Goal: Information Seeking & Learning: Learn about a topic

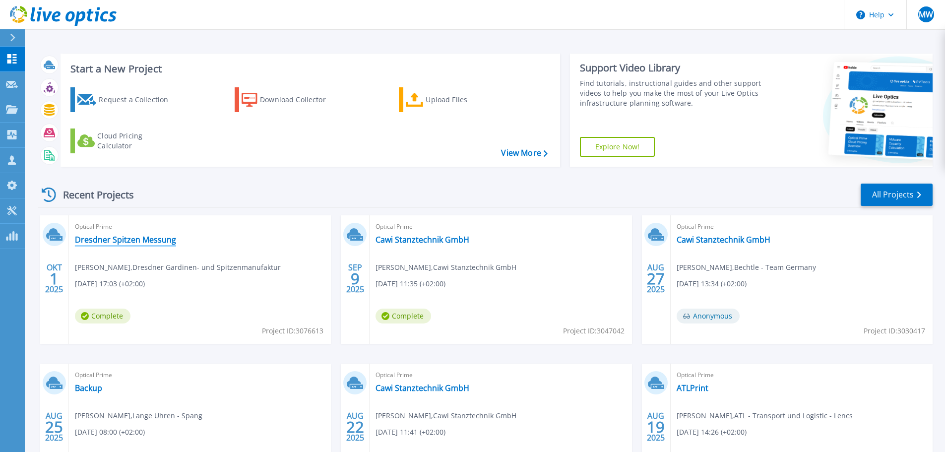
click at [139, 238] on link "Dresdner Spitzen Messung" at bounding box center [125, 240] width 101 height 10
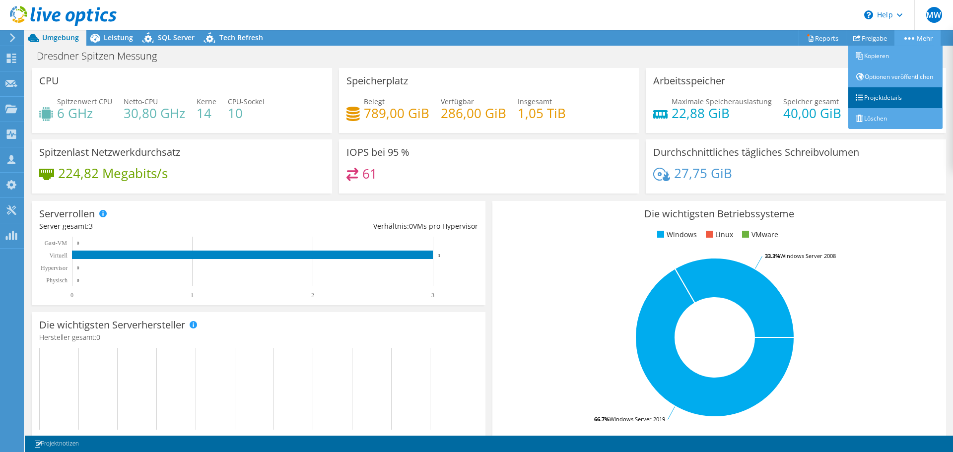
click at [883, 107] on link "Projektdetails" at bounding box center [895, 97] width 94 height 21
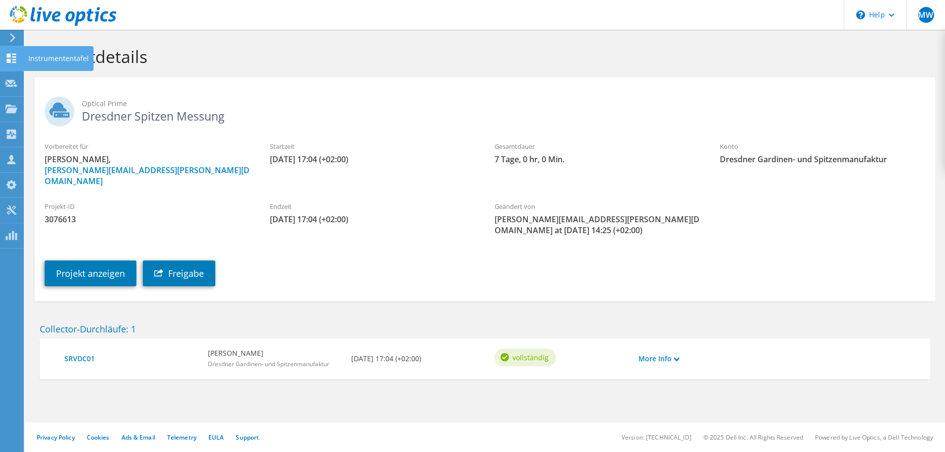
click at [15, 57] on use at bounding box center [11, 58] width 9 height 9
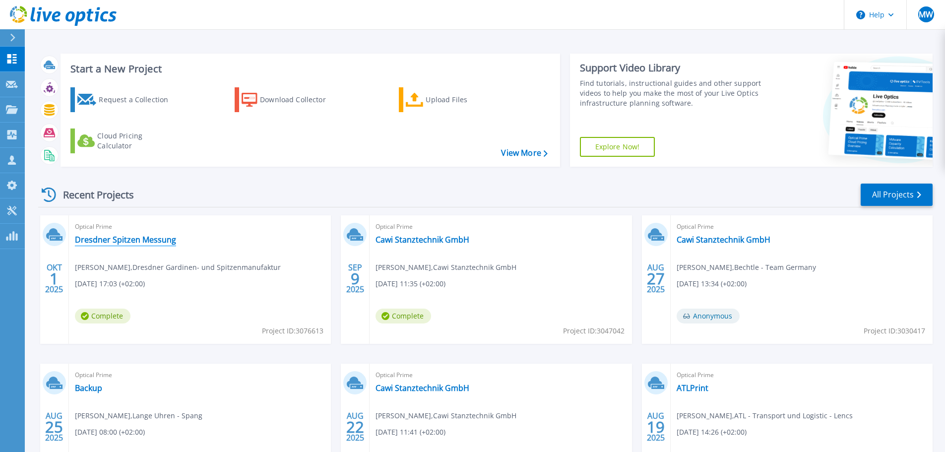
click at [141, 241] on link "Dresdner Spitzen Messung" at bounding box center [125, 240] width 101 height 10
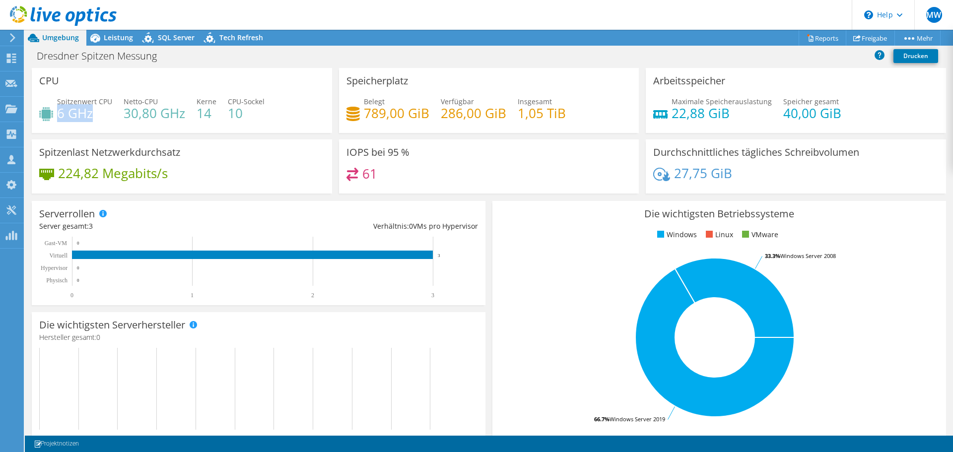
drag, startPoint x: 59, startPoint y: 116, endPoint x: 93, endPoint y: 115, distance: 34.3
click at [93, 115] on h4 "6 GHz" at bounding box center [84, 113] width 55 height 11
click at [325, 16] on header "MW Teammitglied Markus Wendt markus.wendt@bechtle.com Bechtle - Team Germany My…" at bounding box center [476, 15] width 953 height 30
click at [93, 127] on div "Spitzenwert CPU 6 GHz Netto-CPU 30,80 GHz Kerne 14 CPU-Sockel 10" at bounding box center [181, 112] width 285 height 32
drag, startPoint x: 58, startPoint y: 114, endPoint x: 91, endPoint y: 112, distance: 33.8
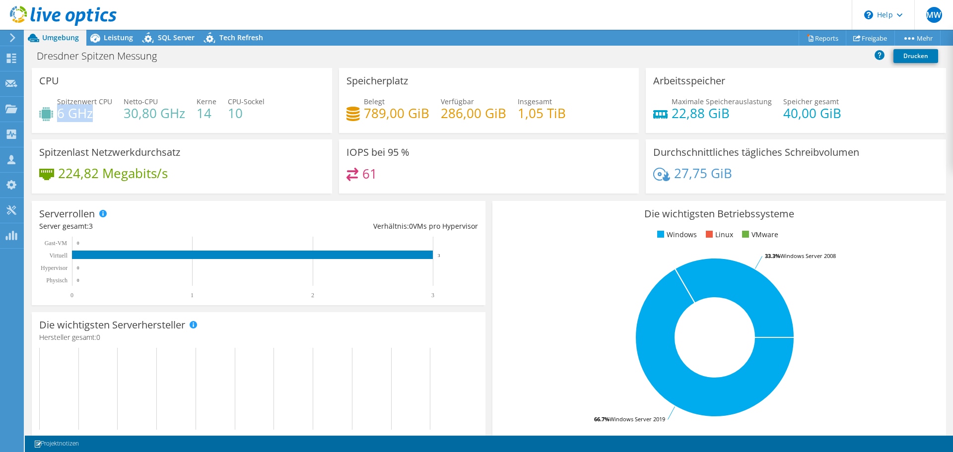
click at [91, 112] on h4 "6 GHz" at bounding box center [84, 113] width 55 height 11
drag, startPoint x: 361, startPoint y: 173, endPoint x: 373, endPoint y: 173, distance: 11.9
click at [373, 173] on h4 "61" at bounding box center [369, 173] width 15 height 11
drag, startPoint x: 346, startPoint y: 152, endPoint x: 407, endPoint y: 152, distance: 60.5
click at [407, 152] on h3 "IOPS bei 95 %" at bounding box center [377, 152] width 63 height 11
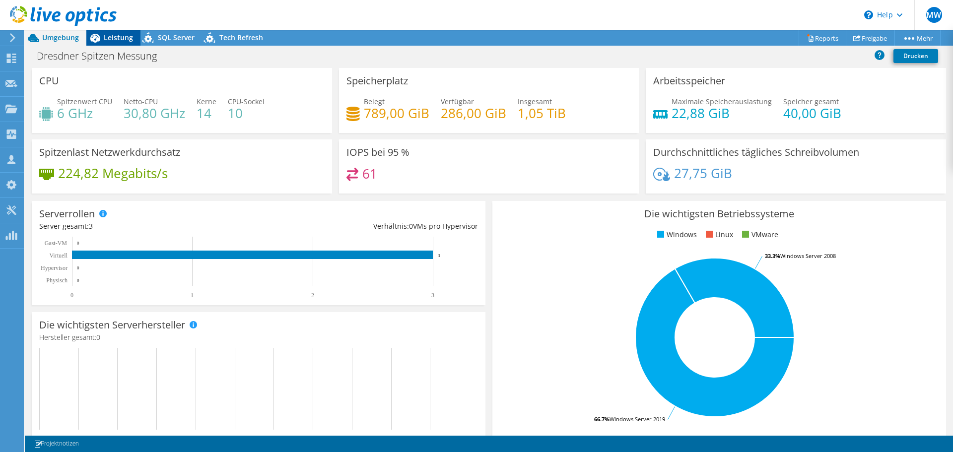
click at [114, 34] on span "Leistung" at bounding box center [118, 37] width 29 height 9
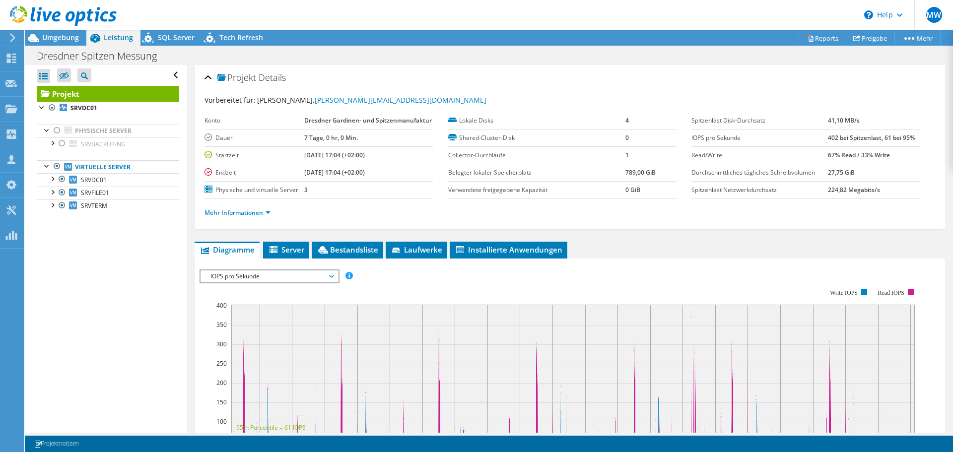
click at [152, 329] on div "Alle öffnen Alle schließen Ausgeschlossene Knoten verbergen Projektbaumfilter" at bounding box center [106, 249] width 162 height 368
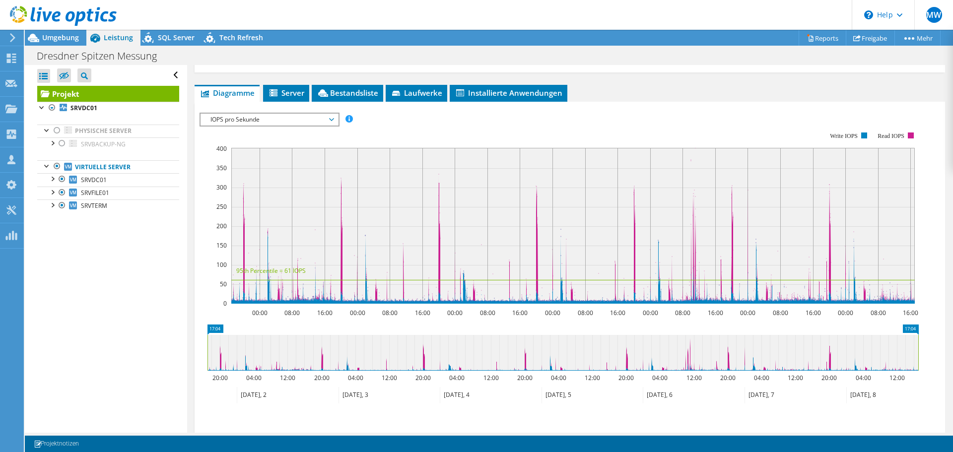
scroll to position [145, 0]
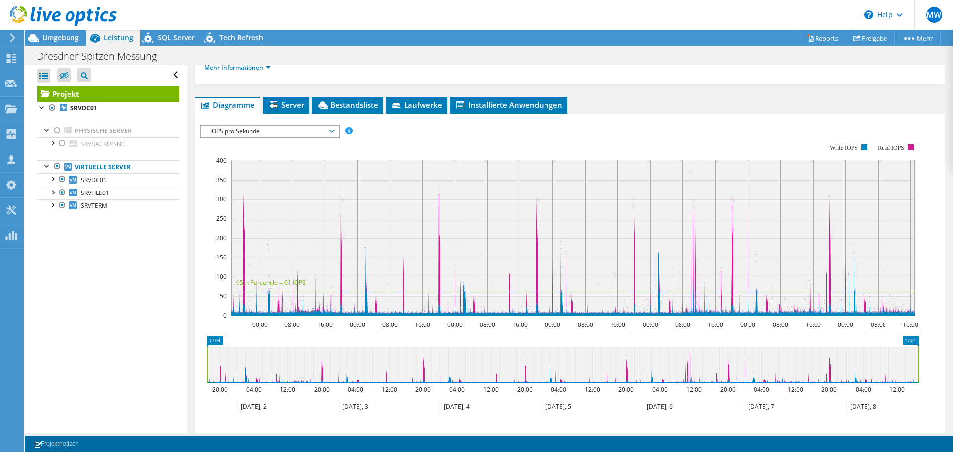
click at [331, 130] on span "IOPS pro Sekunde" at bounding box center [269, 132] width 128 height 12
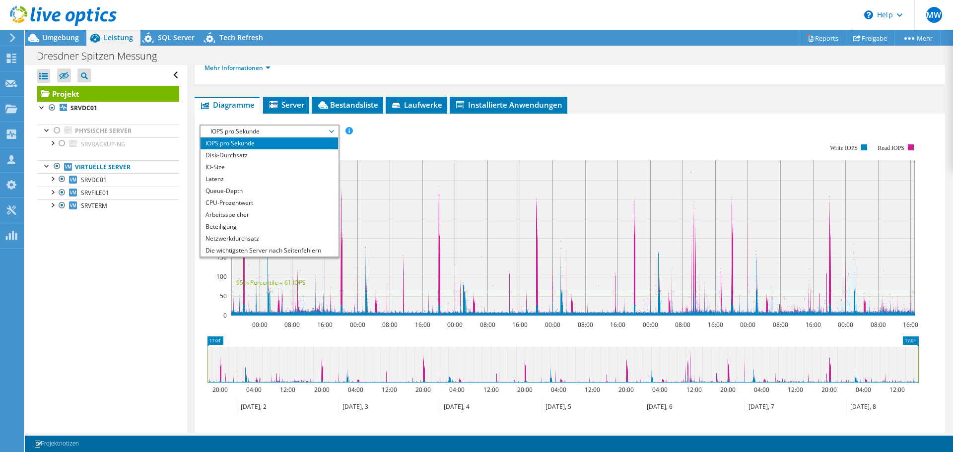
click at [331, 130] on span "IOPS pro Sekunde" at bounding box center [269, 132] width 128 height 12
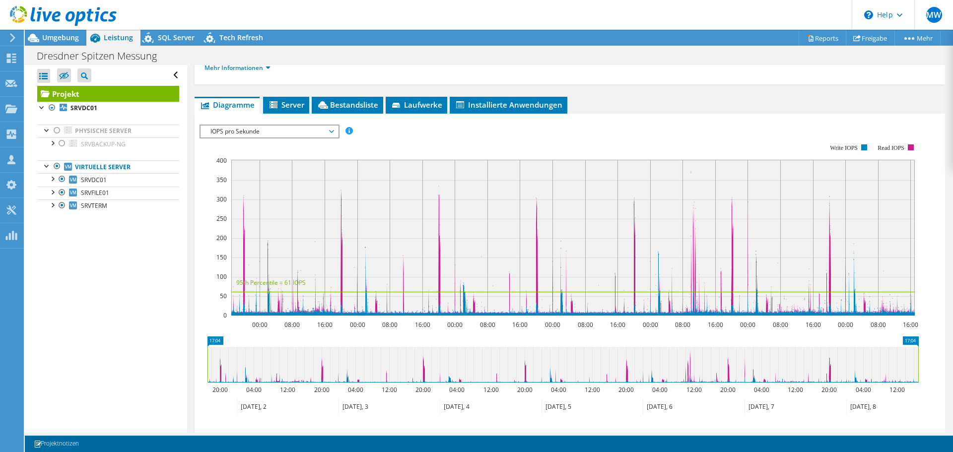
click at [332, 131] on span "IOPS pro Sekunde" at bounding box center [269, 132] width 128 height 12
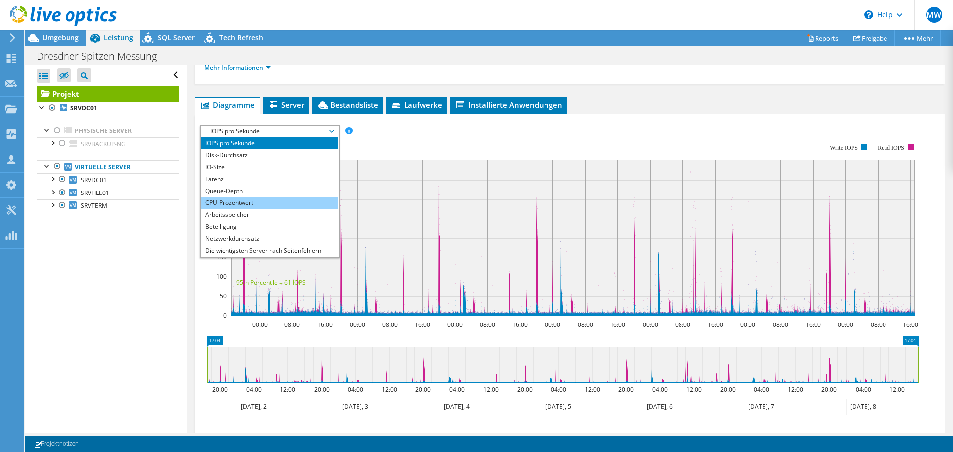
scroll to position [36, 0]
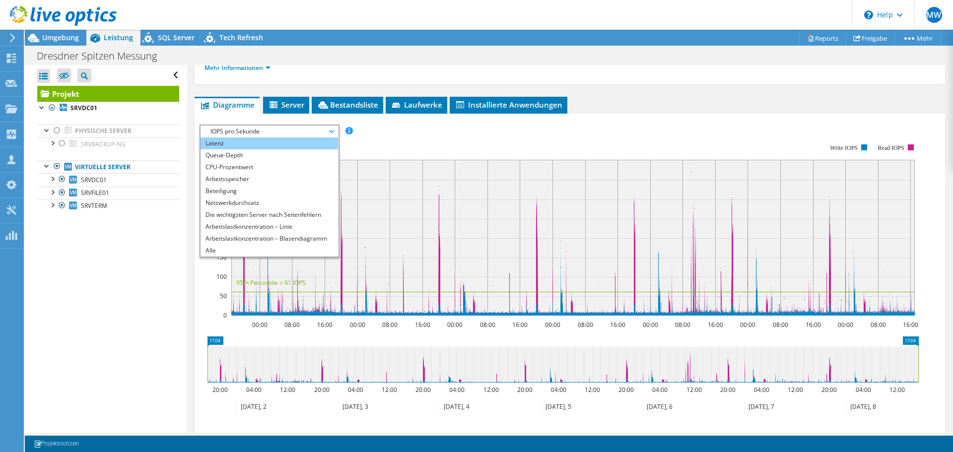
click at [243, 141] on li "Latenz" at bounding box center [268, 143] width 137 height 12
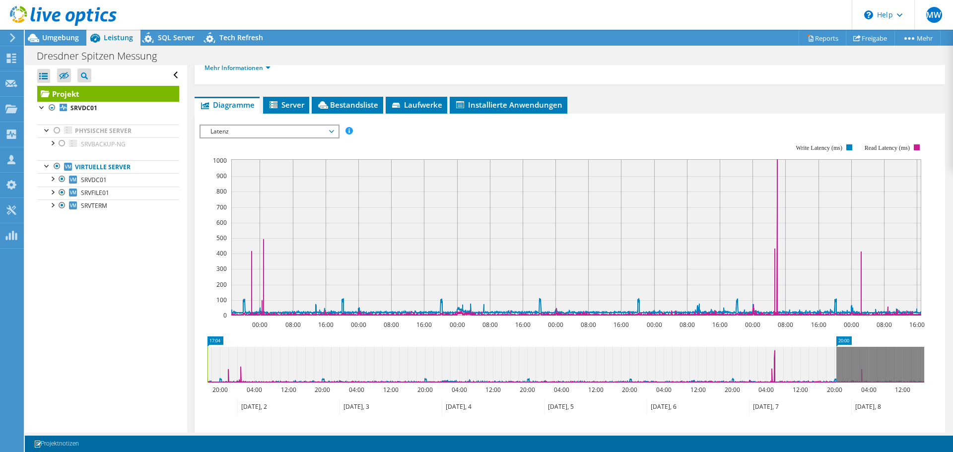
drag, startPoint x: 924, startPoint y: 362, endPoint x: 836, endPoint y: 381, distance: 89.8
click at [836, 381] on rect at bounding box center [836, 365] width 4 height 36
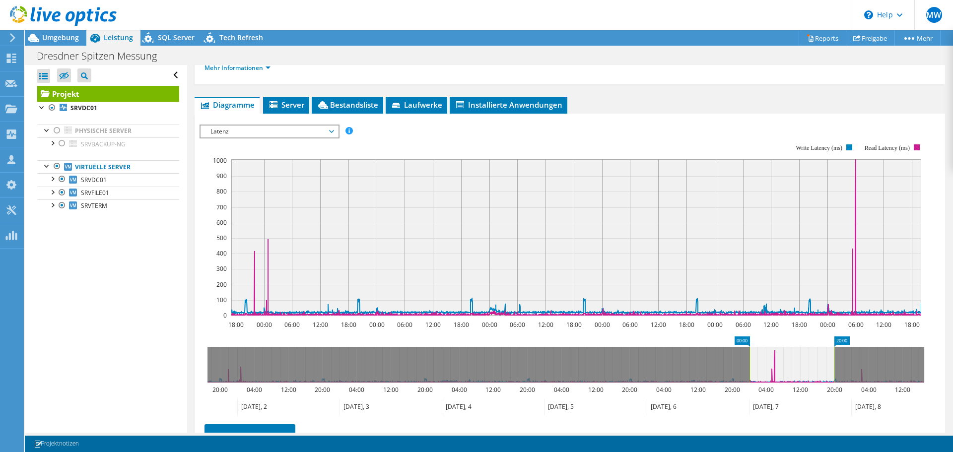
drag, startPoint x: 208, startPoint y: 362, endPoint x: 750, endPoint y: 375, distance: 542.1
click at [750, 375] on rect at bounding box center [749, 365] width 4 height 36
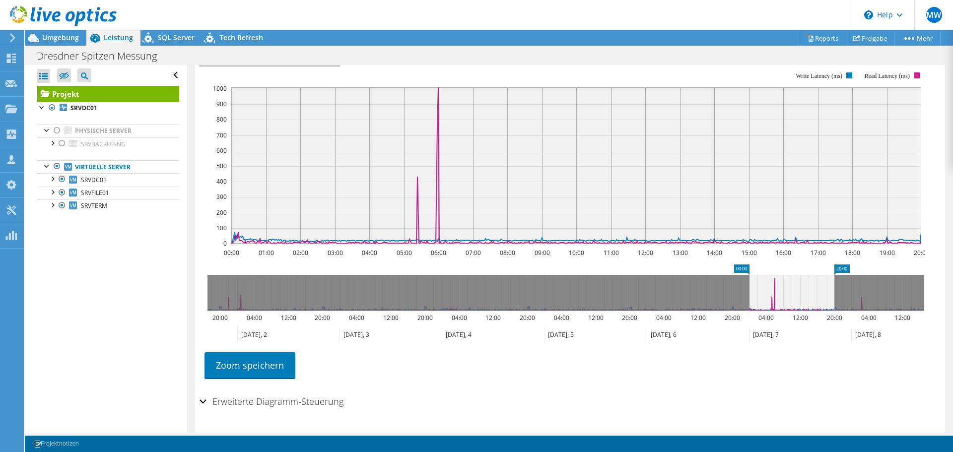
scroll to position [244, 0]
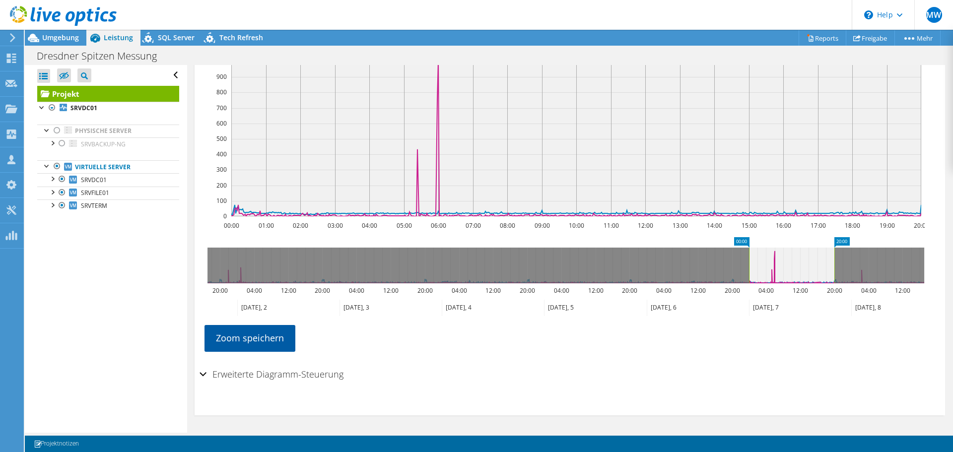
click at [267, 339] on link "Zoom speichern" at bounding box center [249, 338] width 91 height 26
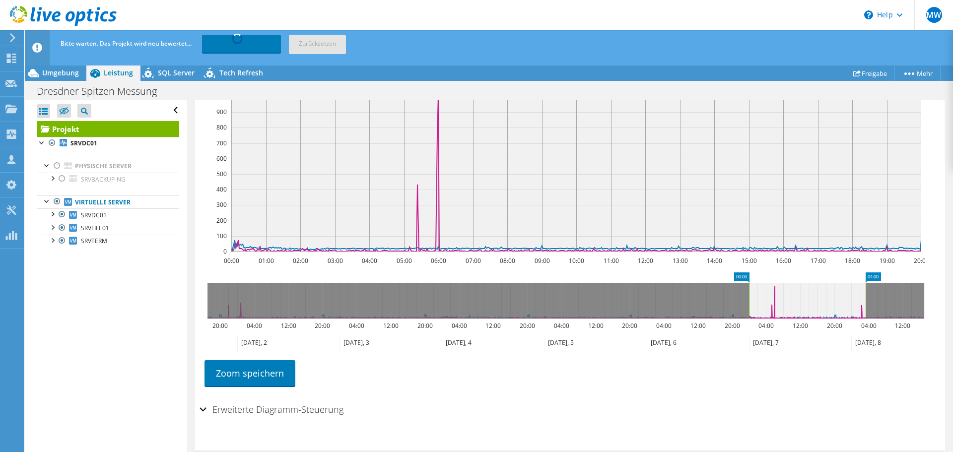
drag, startPoint x: 854, startPoint y: 305, endPoint x: 867, endPoint y: 306, distance: 13.5
click at [867, 306] on rect at bounding box center [865, 301] width 4 height 36
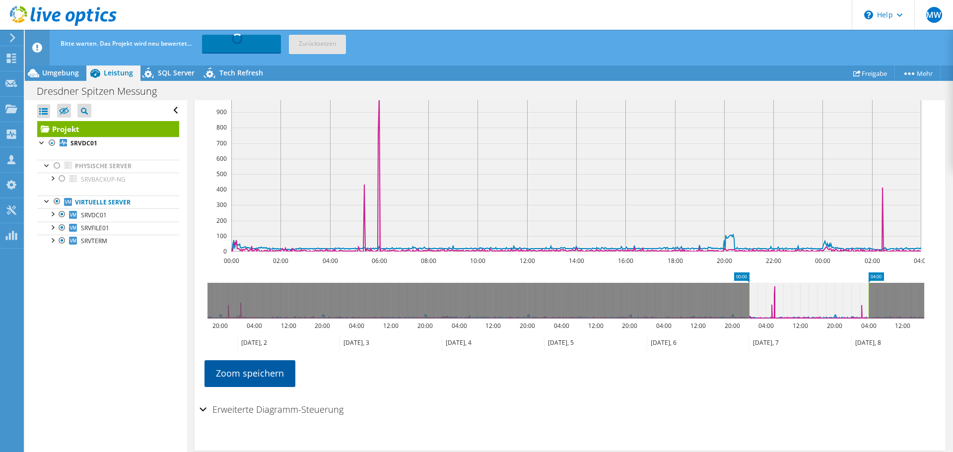
click at [291, 366] on link "Zoom speichern" at bounding box center [249, 373] width 91 height 26
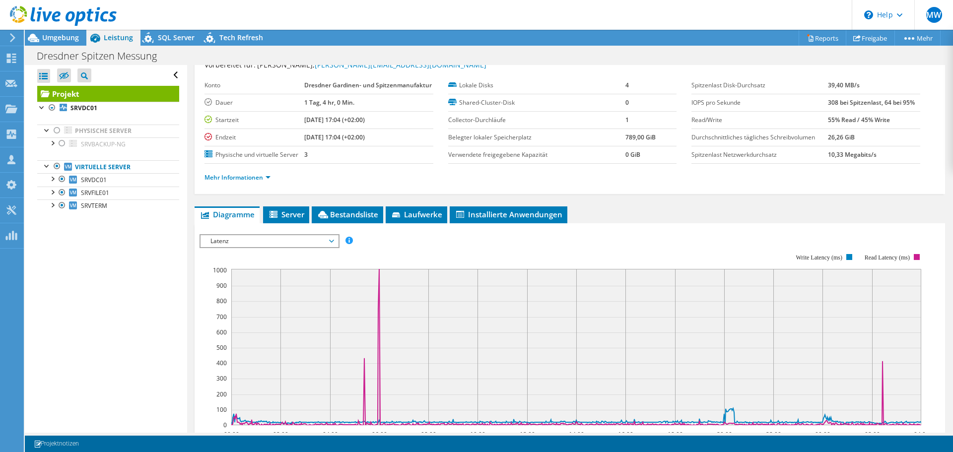
scroll to position [0, 0]
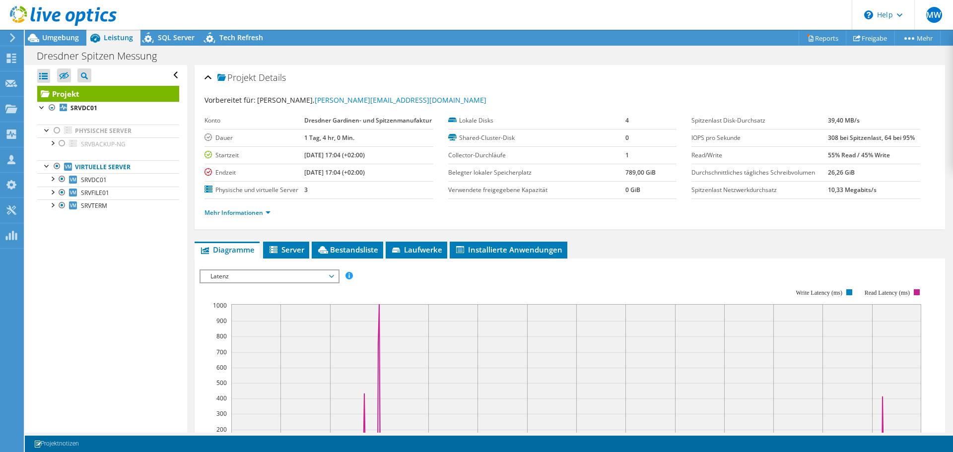
click at [279, 276] on span "Latenz" at bounding box center [269, 276] width 128 height 12
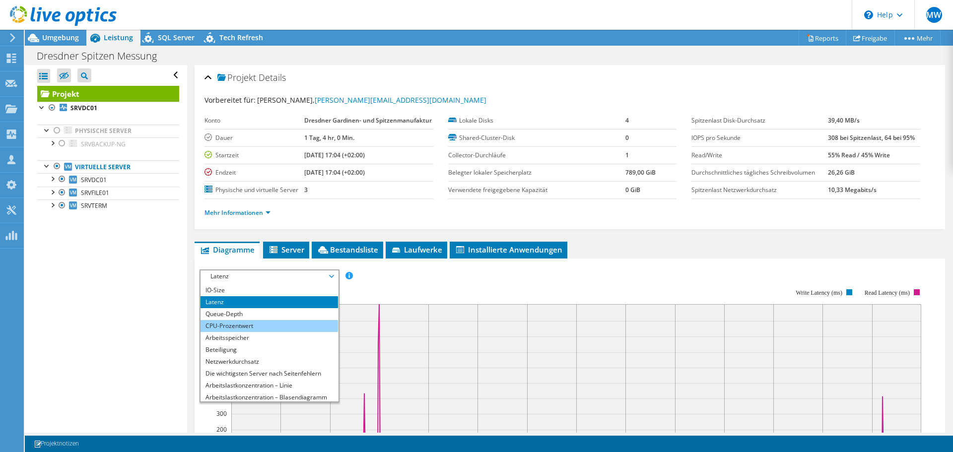
scroll to position [36, 0]
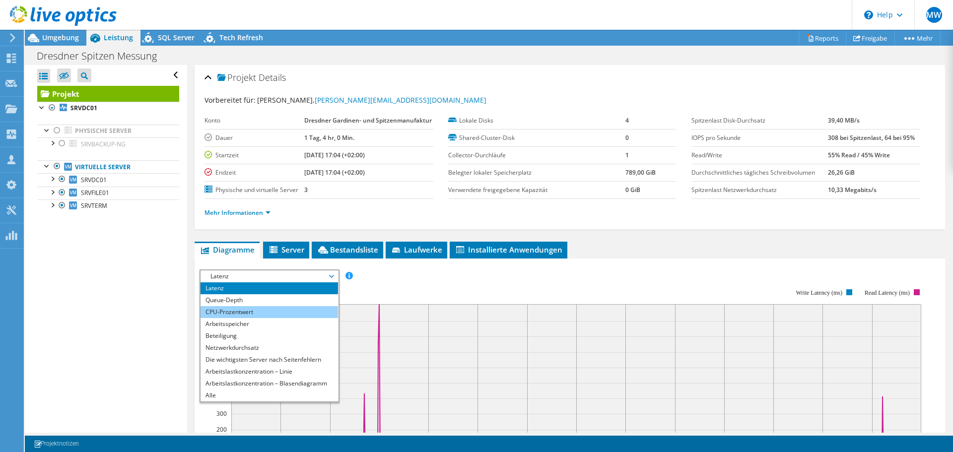
click at [265, 313] on li "CPU-Prozentwert" at bounding box center [268, 312] width 137 height 12
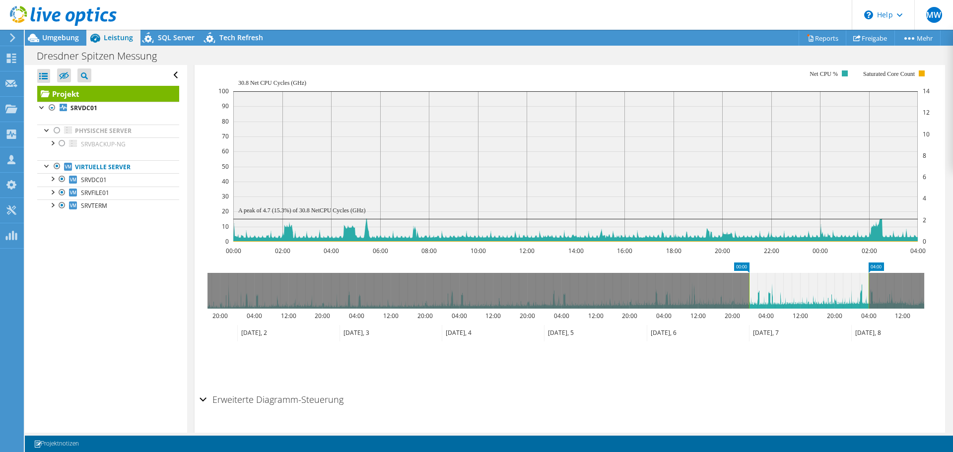
scroll to position [202, 0]
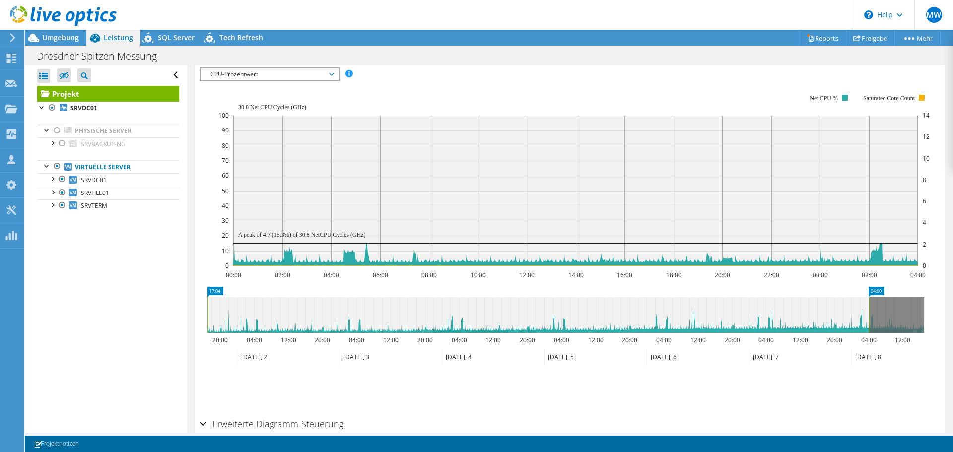
drag, startPoint x: 748, startPoint y: 308, endPoint x: 171, endPoint y: 353, distance: 578.9
click at [171, 353] on div "Alle öffnen Alle schließen Ausgeschlossene Knoten verbergen Projektbaumfilter" at bounding box center [489, 249] width 928 height 368
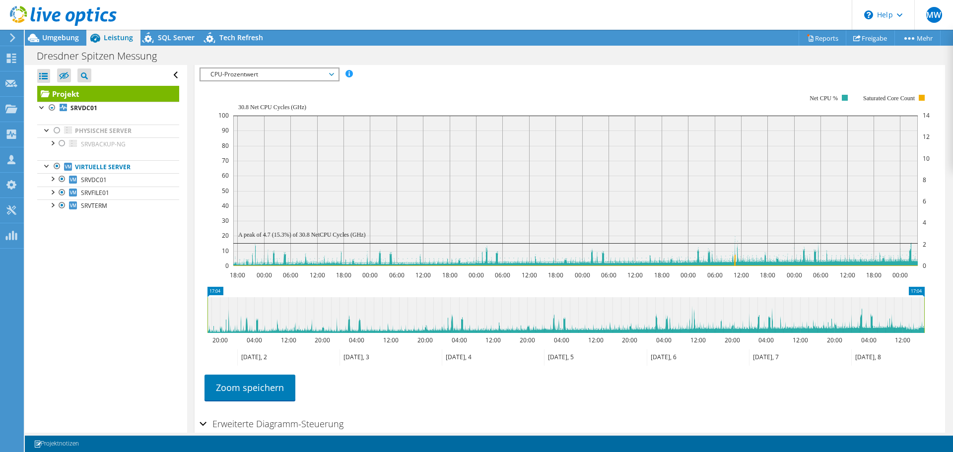
drag, startPoint x: 869, startPoint y: 308, endPoint x: 944, endPoint y: 310, distance: 75.0
click at [944, 310] on div "Projekt Details Vorbereitet für: Alexander Schöne, alexander.schoene@dresdnersp…" at bounding box center [569, 172] width 765 height 619
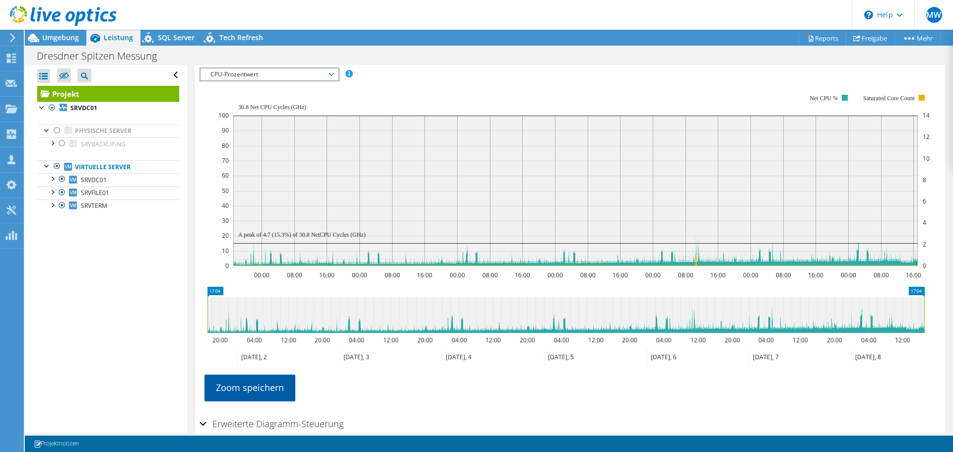
click at [258, 392] on link "Zoom speichern" at bounding box center [249, 388] width 91 height 26
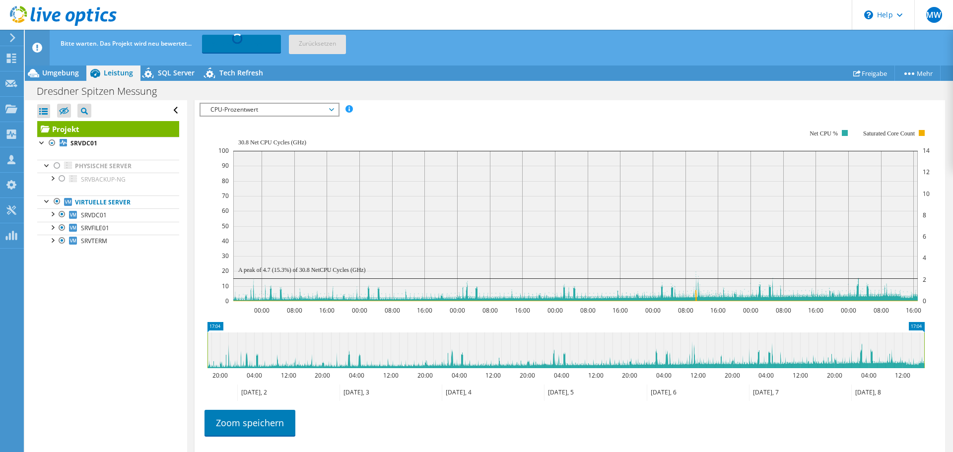
click at [323, 109] on span "CPU-Prozentwert" at bounding box center [269, 110] width 128 height 12
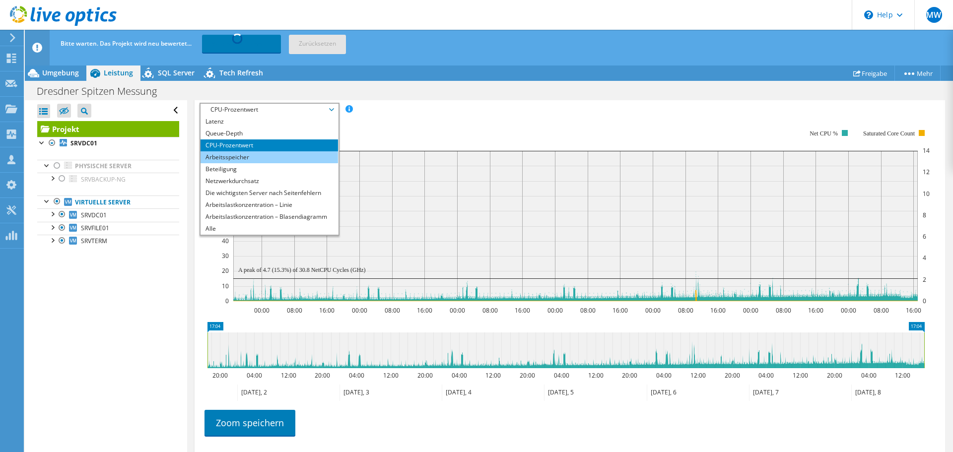
click at [267, 152] on li "Arbeitsspeicher" at bounding box center [268, 157] width 137 height 12
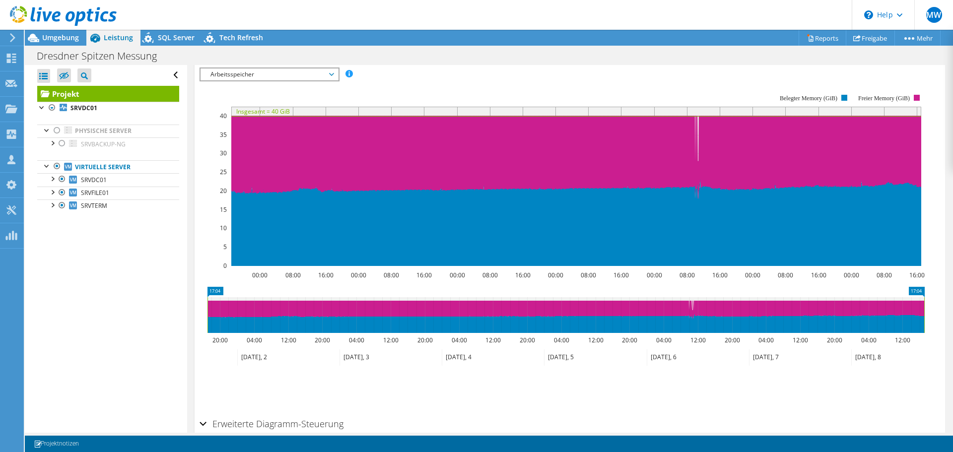
click at [288, 77] on span "Arbeitsspeicher" at bounding box center [269, 74] width 128 height 12
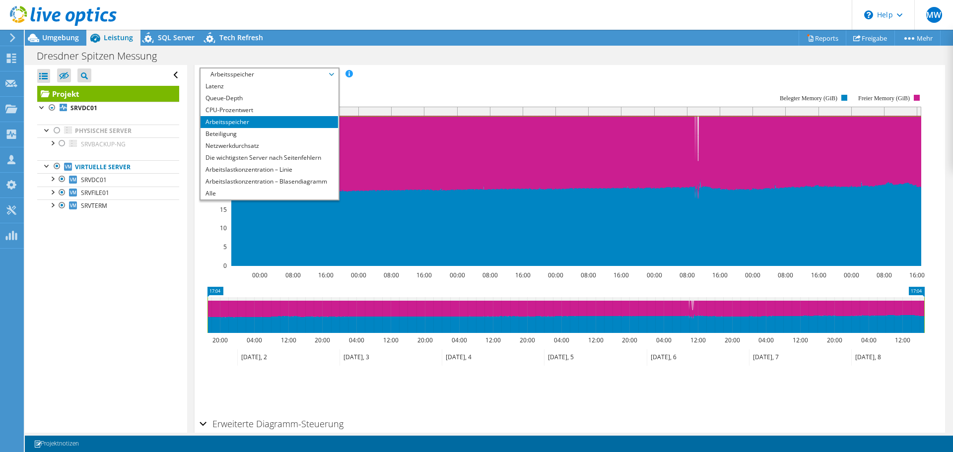
scroll to position [0, 0]
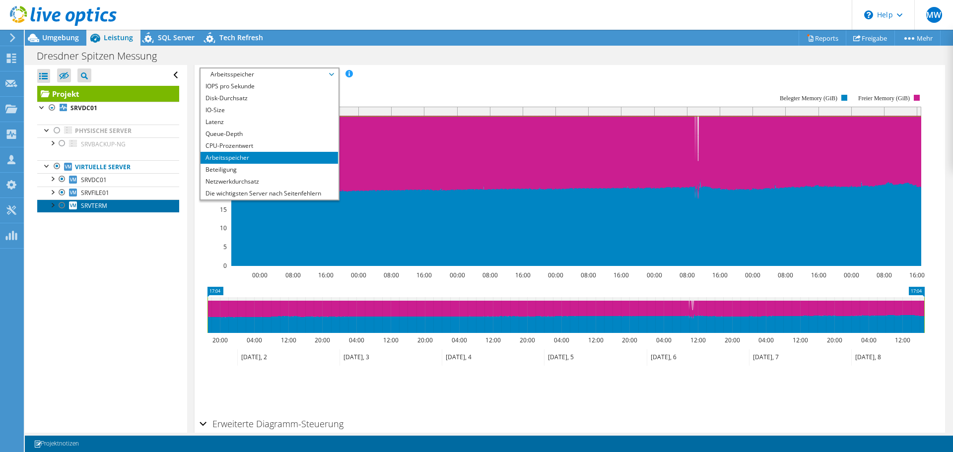
click at [134, 205] on link "SRVTERM" at bounding box center [108, 205] width 142 height 13
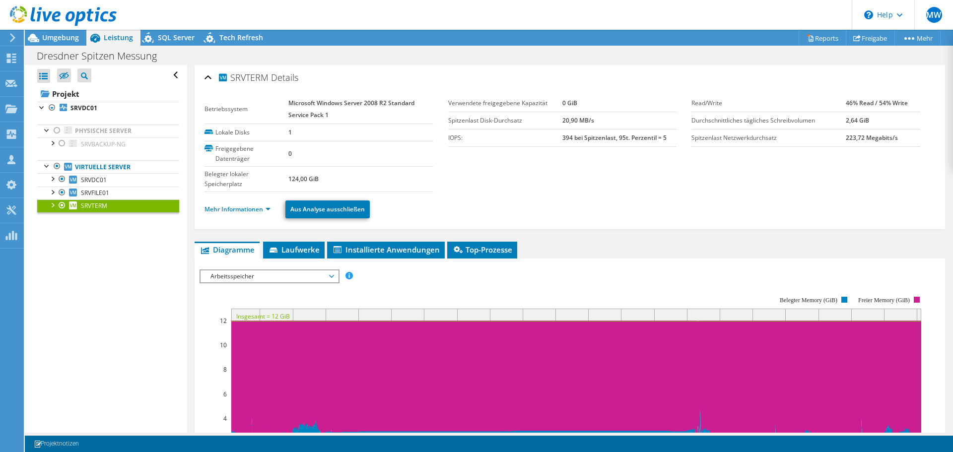
scroll to position [202, 0]
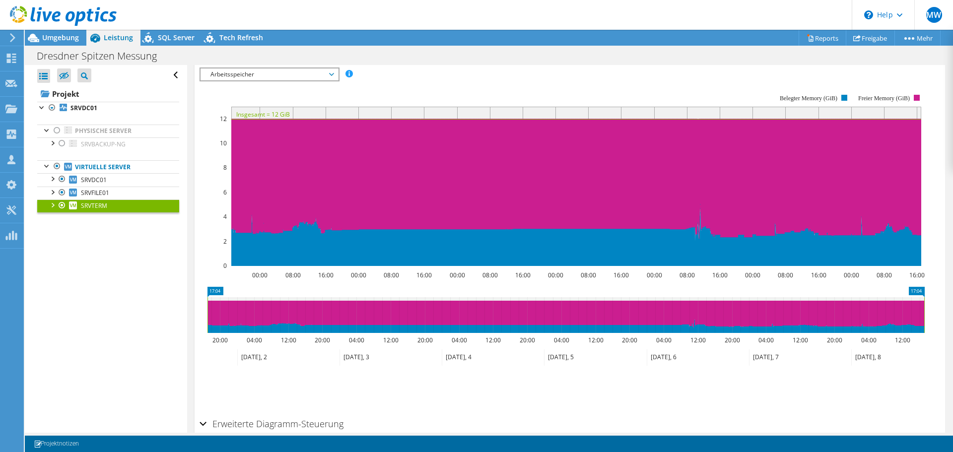
click at [291, 74] on span "Arbeitsspeicher" at bounding box center [269, 74] width 128 height 12
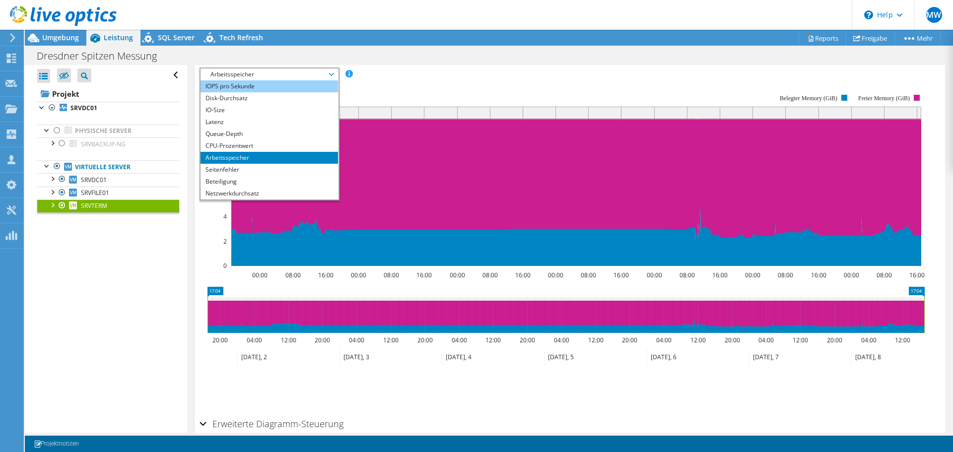
click at [258, 87] on li "IOPS pro Sekunde" at bounding box center [268, 86] width 137 height 12
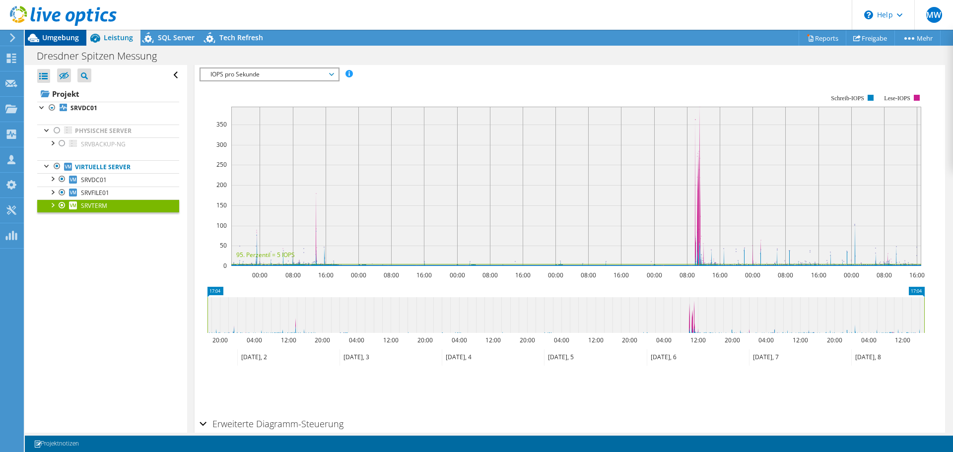
click at [54, 33] on span "Umgebung" at bounding box center [60, 37] width 37 height 9
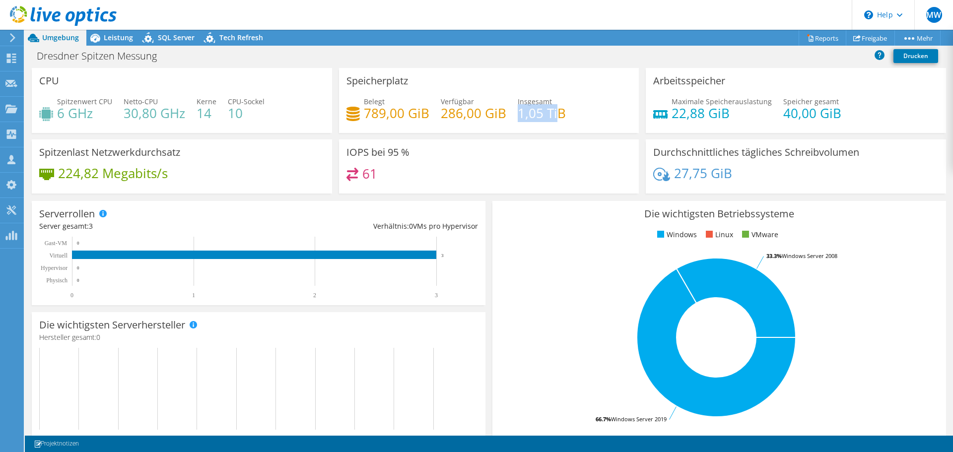
drag, startPoint x: 515, startPoint y: 112, endPoint x: 556, endPoint y: 111, distance: 41.2
click at [556, 111] on h4 "1,05 TiB" at bounding box center [542, 113] width 48 height 11
drag, startPoint x: 363, startPoint y: 111, endPoint x: 390, endPoint y: 113, distance: 27.3
click at [390, 113] on h4 "789,00 GiB" at bounding box center [397, 113] width 66 height 11
click at [131, 37] on span "Leistung" at bounding box center [118, 37] width 29 height 9
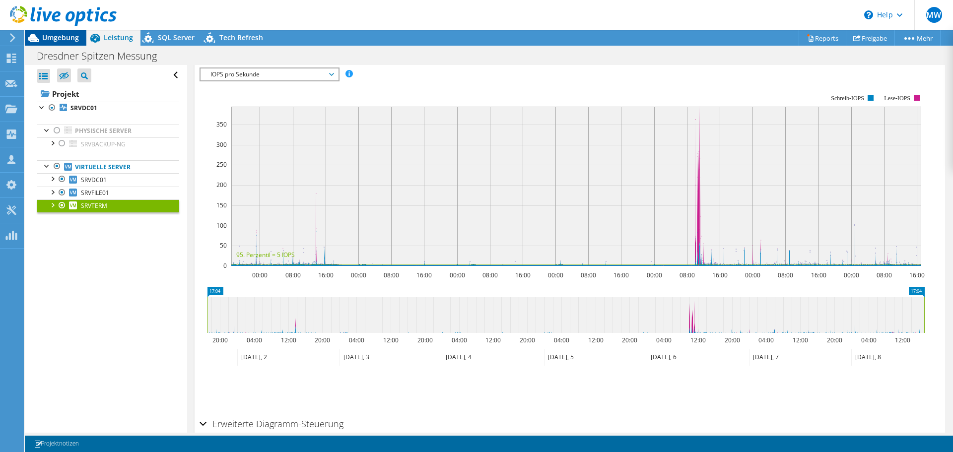
click at [66, 35] on span "Umgebung" at bounding box center [60, 37] width 37 height 9
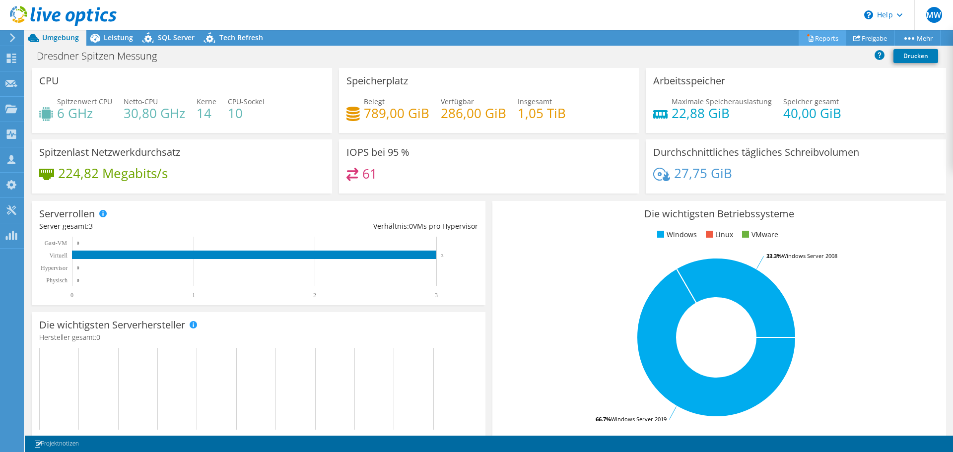
click at [824, 35] on link "Reports" at bounding box center [822, 37] width 48 height 15
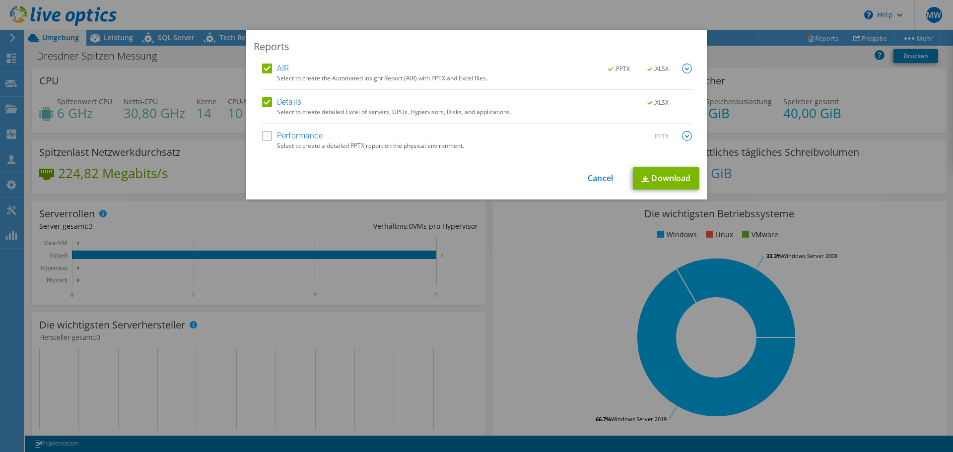
click at [263, 67] on label "AIR" at bounding box center [275, 69] width 27 height 10
click at [0, 0] on input "AIR" at bounding box center [0, 0] width 0 height 0
click at [665, 172] on link "Download" at bounding box center [666, 178] width 66 height 22
click at [596, 176] on link "Cancel" at bounding box center [600, 178] width 25 height 9
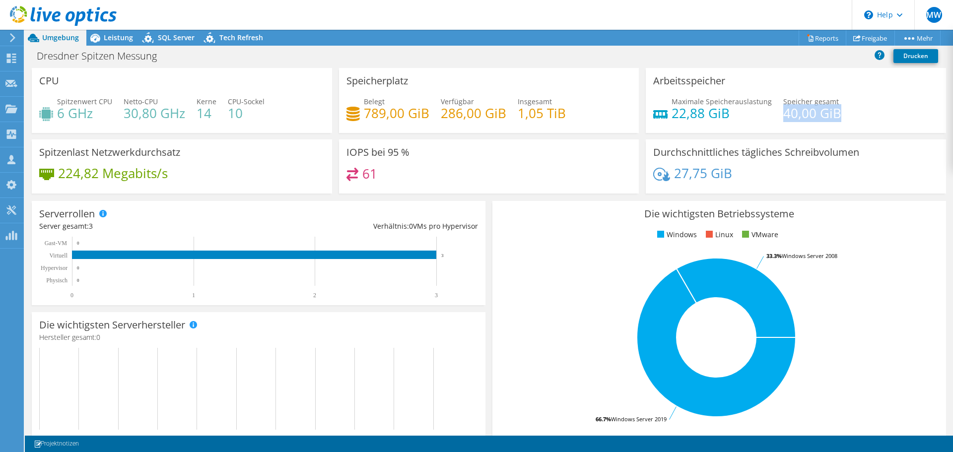
drag, startPoint x: 776, startPoint y: 111, endPoint x: 853, endPoint y: 112, distance: 76.9
click at [853, 112] on div "Maximale Speicherauslastung 22,88 GiB Speicher gesamt 40,00 GiB" at bounding box center [795, 112] width 285 height 32
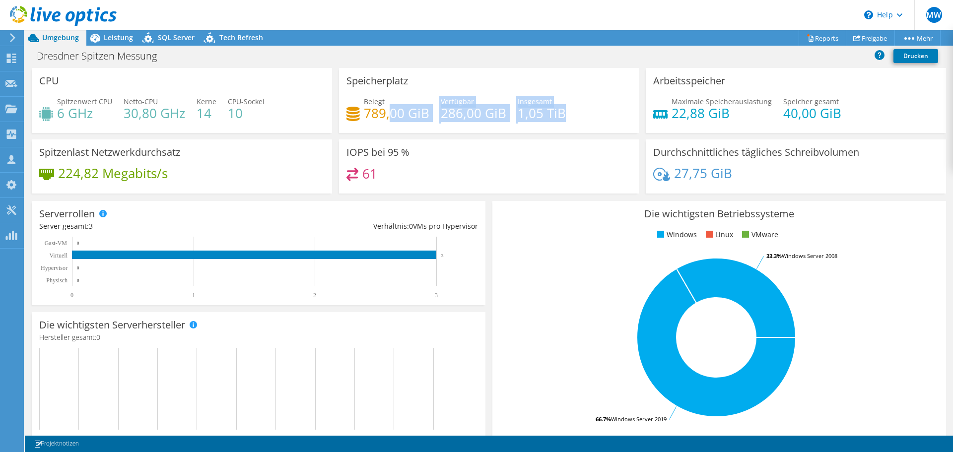
drag, startPoint x: 386, startPoint y: 113, endPoint x: 565, endPoint y: 114, distance: 179.6
click at [566, 114] on div "Belegt 789,00 GiB Verfügbar 286,00 GiB Insgesamt 1,05 TiB" at bounding box center [488, 112] width 285 height 32
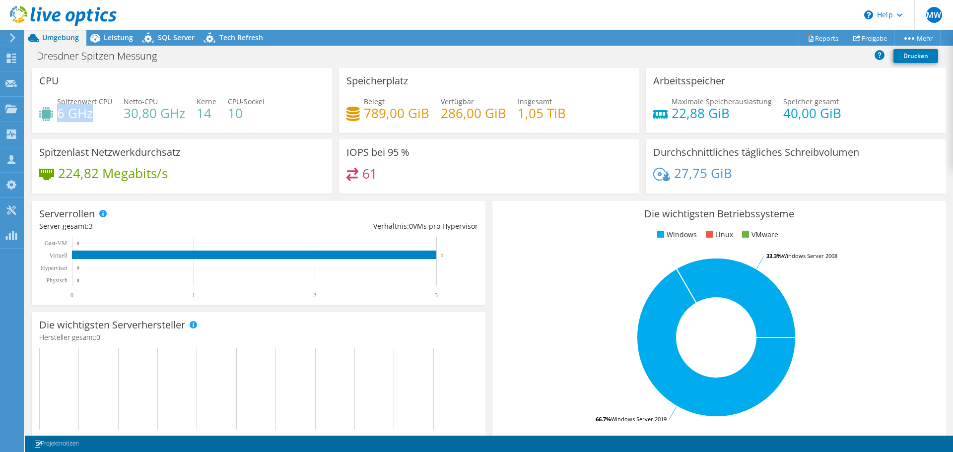
drag, startPoint x: 60, startPoint y: 110, endPoint x: 95, endPoint y: 117, distance: 35.8
click at [95, 116] on h4 "6 GHz" at bounding box center [84, 113] width 55 height 11
drag, startPoint x: 102, startPoint y: 34, endPoint x: 107, endPoint y: 39, distance: 6.7
click at [102, 34] on icon at bounding box center [94, 37] width 17 height 17
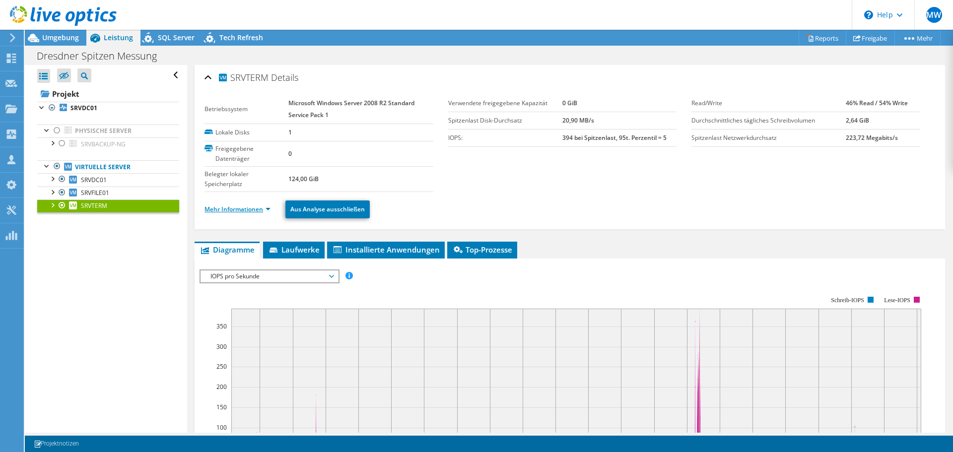
click at [260, 205] on link "Mehr Informationen" at bounding box center [237, 209] width 66 height 8
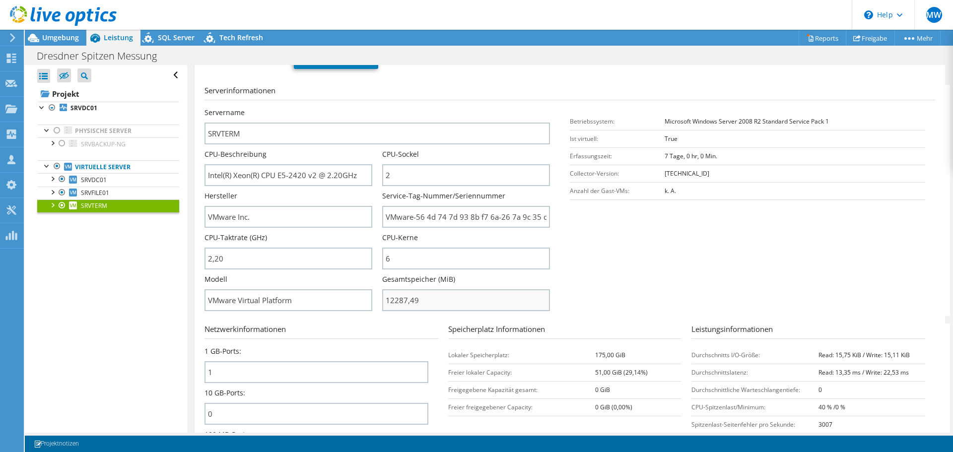
scroll to position [149, 0]
drag, startPoint x: 209, startPoint y: 218, endPoint x: 296, endPoint y: 214, distance: 87.0
click at [296, 214] on input "VMware Inc." at bounding box center [288, 217] width 168 height 22
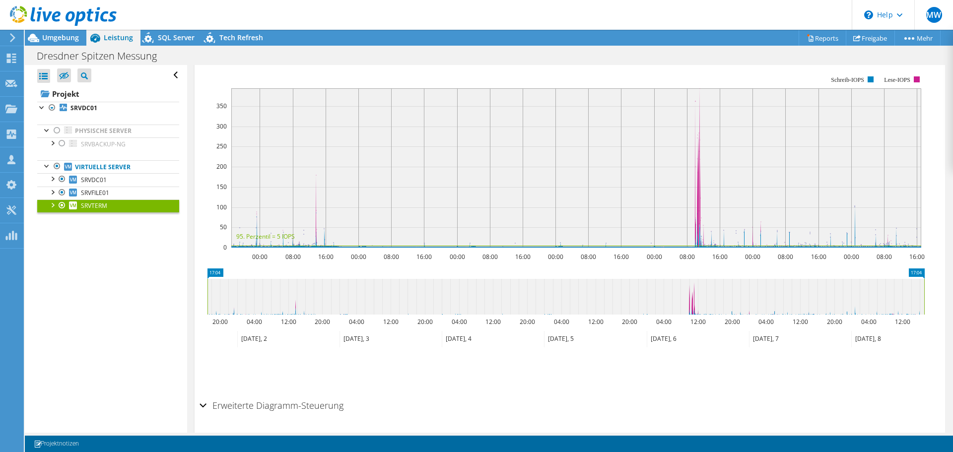
scroll to position [702, 0]
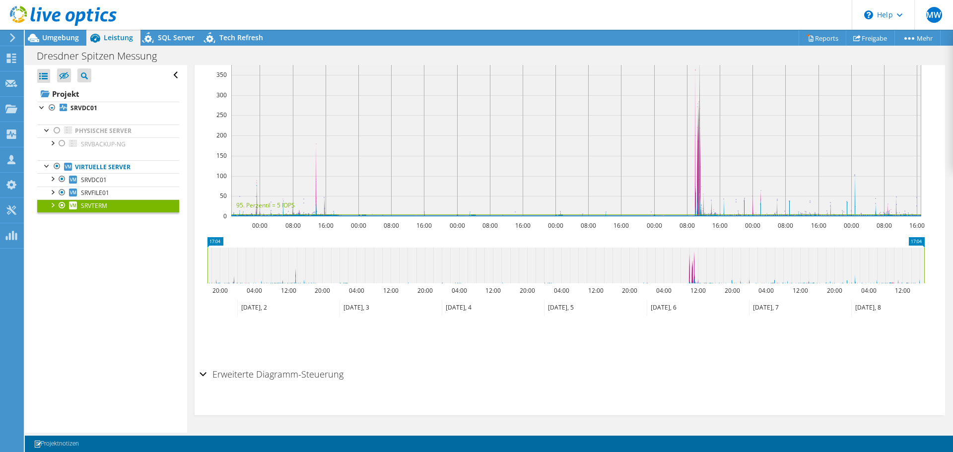
click at [204, 373] on div "Erweiterte Diagramm-Steuerung" at bounding box center [569, 374] width 740 height 21
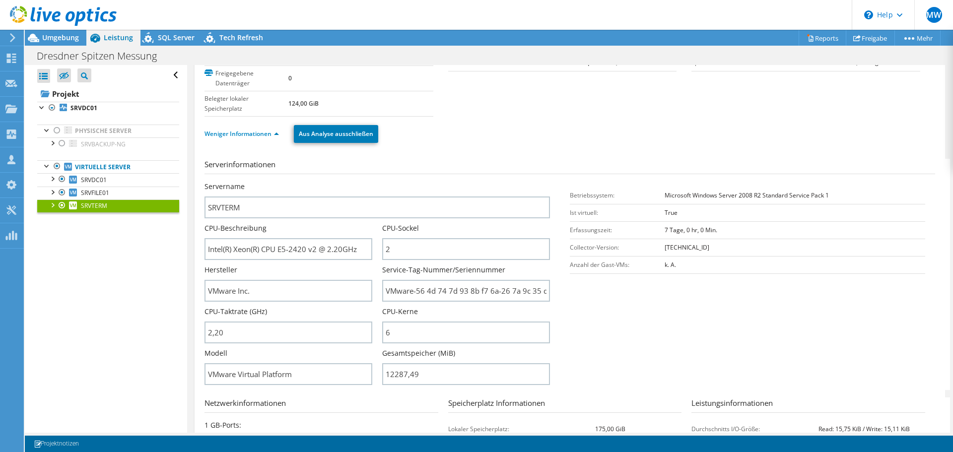
scroll to position [0, 0]
